Goal: Transaction & Acquisition: Purchase product/service

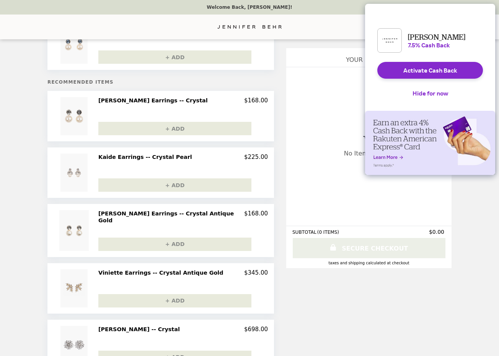
scroll to position [46, 0]
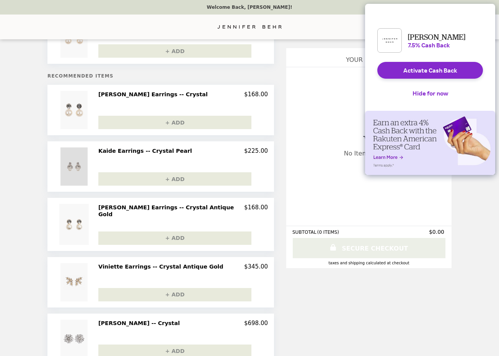
click at [89, 160] on img at bounding box center [74, 167] width 29 height 38
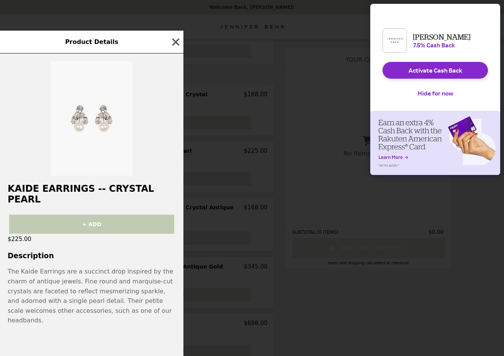
click at [254, 88] on div "Product Details Kaide Earrings -- Crystal Pearl + ADD $225.00 Description The K…" at bounding box center [252, 178] width 504 height 356
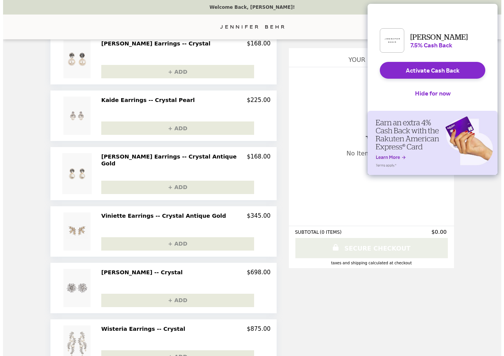
scroll to position [108, 0]
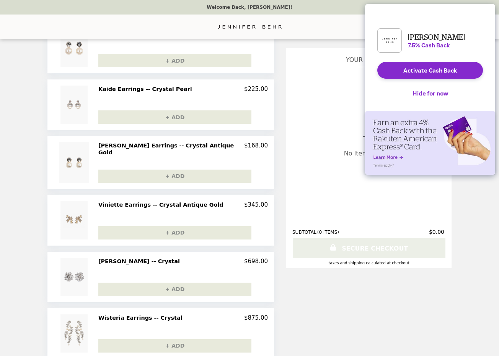
click at [197, 205] on h2 "Viniette Earrings -- Crystal Antique Gold" at bounding box center [162, 205] width 128 height 7
